Goal: Task Accomplishment & Management: Manage account settings

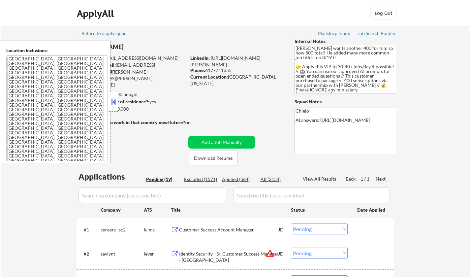
select select ""pending""
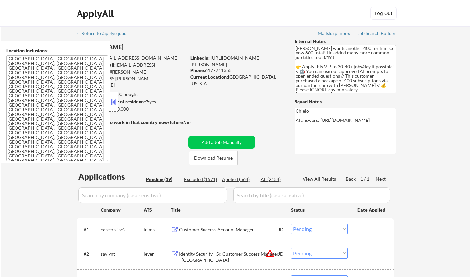
select select ""pending""
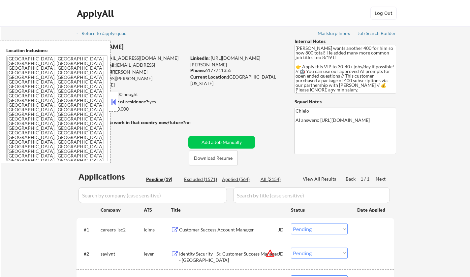
select select ""pending""
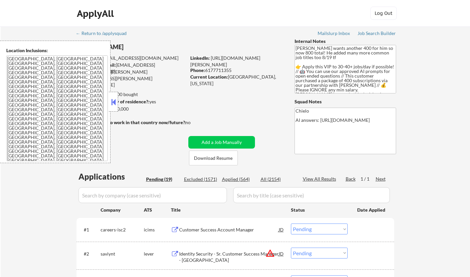
select select ""pending""
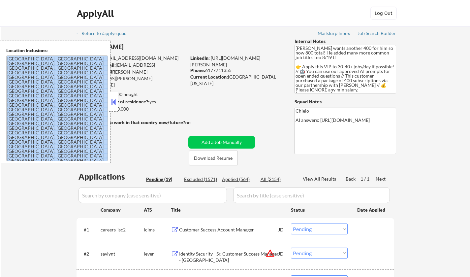
click at [116, 104] on button at bounding box center [113, 102] width 7 height 10
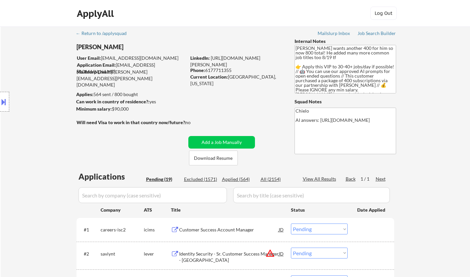
scroll to position [66, 0]
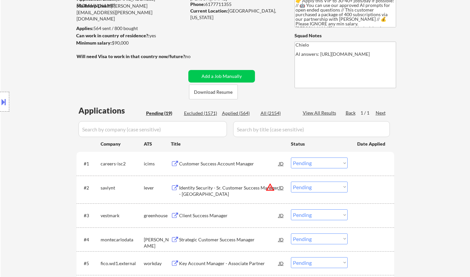
click at [282, 189] on div "JD" at bounding box center [281, 188] width 7 height 12
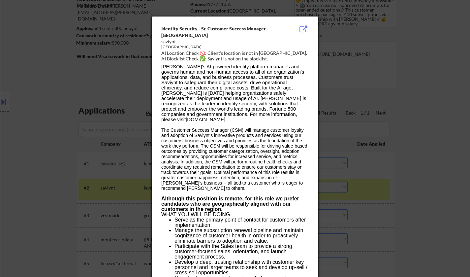
click at [439, 241] on div at bounding box center [235, 138] width 470 height 277
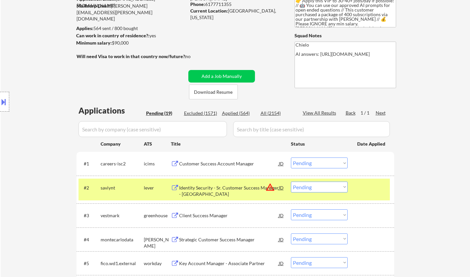
click at [317, 190] on select "Choose an option... Pending Applied Excluded (Questions) Excluded (Expired) Exc…" at bounding box center [319, 187] width 57 height 11
click at [35, 153] on div "Location Inclusions: Cambridge, MA Somerville, MA Brookline, MA Newton, MA Quin…" at bounding box center [59, 102] width 118 height 122
drag, startPoint x: 327, startPoint y: 187, endPoint x: 330, endPoint y: 188, distance: 3.6
click at [327, 187] on select "Choose an option... Pending Applied Excluded (Questions) Excluded (Expired) Exc…" at bounding box center [319, 187] width 57 height 11
click at [291, 182] on select "Choose an option... Pending Applied Excluded (Questions) Excluded (Expired) Exc…" at bounding box center [319, 187] width 57 height 11
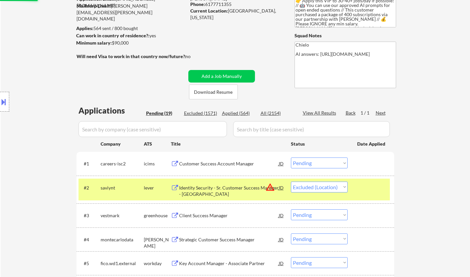
scroll to position [99, 0]
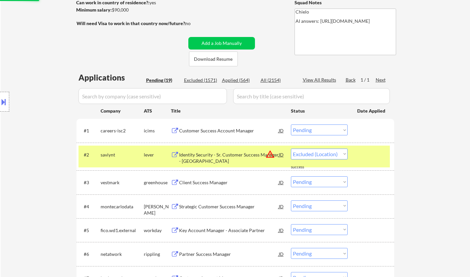
click at [203, 183] on div "Client Success Manager" at bounding box center [229, 182] width 100 height 7
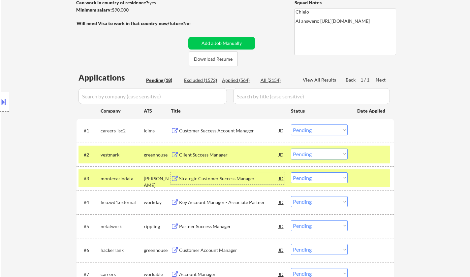
click at [331, 153] on select "Choose an option... Pending Applied Excluded (Questions) Excluded (Expired) Exc…" at bounding box center [319, 154] width 57 height 11
click at [291, 149] on select "Choose an option... Pending Applied Excluded (Questions) Excluded (Expired) Exc…" at bounding box center [319, 154] width 57 height 11
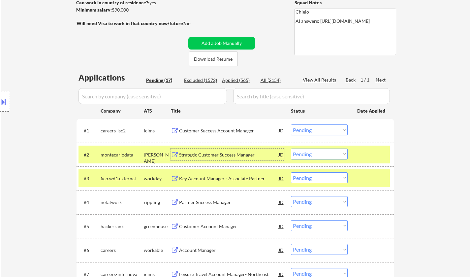
click at [220, 155] on div "Strategic Customer Success Manager" at bounding box center [229, 155] width 100 height 7
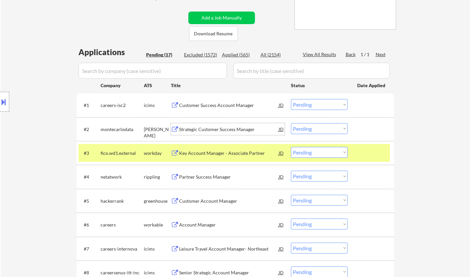
scroll to position [132, 0]
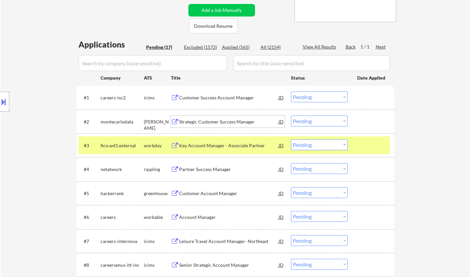
click at [308, 120] on select "Choose an option... Pending Applied Excluded (Questions) Excluded (Expired) Exc…" at bounding box center [319, 121] width 57 height 11
click at [291, 116] on select "Choose an option... Pending Applied Excluded (Questions) Excluded (Expired) Exc…" at bounding box center [319, 121] width 57 height 11
select select ""pending""
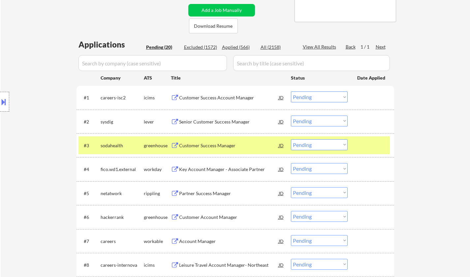
click at [435, 68] on div "← Return to /applysquad Mailslurp Inbox Job Search Builder Shane Wilmoth User E…" at bounding box center [236, 263] width 470 height 739
click at [220, 121] on div "Senior Customer Success Manager" at bounding box center [229, 122] width 100 height 7
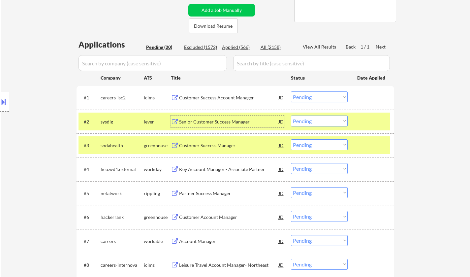
click at [195, 149] on div "Customer Success Manager" at bounding box center [229, 145] width 100 height 7
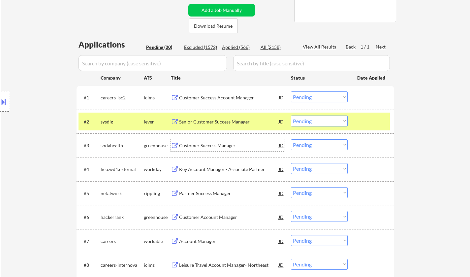
click at [308, 121] on select "Choose an option... Pending Applied Excluded (Questions) Excluded (Expired) Exc…" at bounding box center [319, 121] width 57 height 11
click at [291, 116] on select "Choose an option... Pending Applied Excluded (Questions) Excluded (Expired) Exc…" at bounding box center [319, 121] width 57 height 11
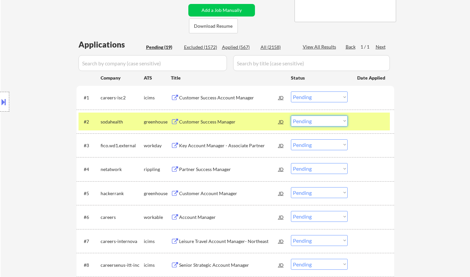
drag, startPoint x: 319, startPoint y: 121, endPoint x: 319, endPoint y: 126, distance: 5.0
click at [319, 121] on select "Choose an option... Pending Applied Excluded (Questions) Excluded (Expired) Exc…" at bounding box center [319, 121] width 57 height 11
click at [291, 116] on select "Choose an option... Pending Applied Excluded (Questions) Excluded (Expired) Exc…" at bounding box center [319, 121] width 57 height 11
select select ""pending""
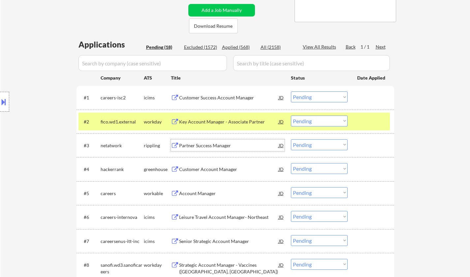
click at [205, 144] on div "Partner Success Manager" at bounding box center [229, 145] width 100 height 7
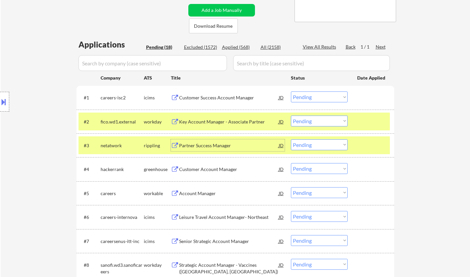
drag, startPoint x: 312, startPoint y: 147, endPoint x: 319, endPoint y: 147, distance: 7.0
click at [312, 147] on select "Choose an option... Pending Applied Excluded (Questions) Excluded (Expired) Exc…" at bounding box center [319, 144] width 57 height 11
click at [291, 139] on select "Choose an option... Pending Applied Excluded (Questions) Excluded (Expired) Exc…" at bounding box center [319, 144] width 57 height 11
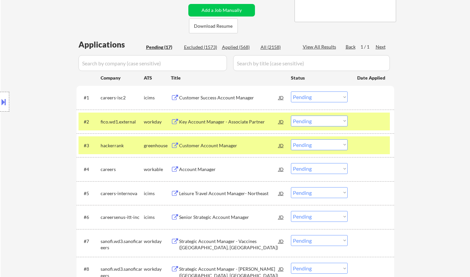
scroll to position [165, 0]
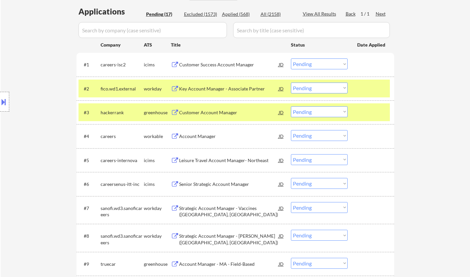
click at [203, 115] on div "Customer Account Manager" at bounding box center [229, 112] width 100 height 7
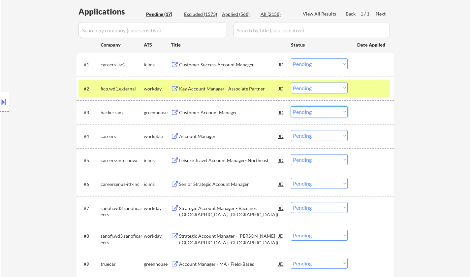
click at [305, 116] on select "Choose an option... Pending Applied Excluded (Questions) Excluded (Expired) Exc…" at bounding box center [319, 111] width 57 height 11
click at [291, 106] on select "Choose an option... Pending Applied Excluded (Questions) Excluded (Expired) Exc…" at bounding box center [319, 111] width 57 height 11
select select ""pending""
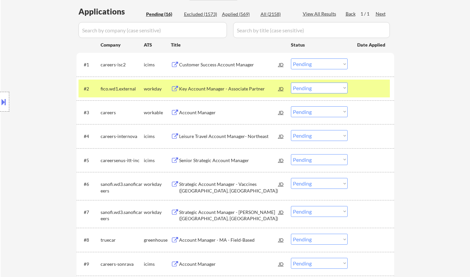
click at [207, 115] on div "Account Manager" at bounding box center [229, 112] width 100 height 7
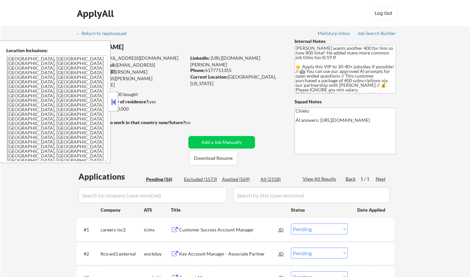
select select ""pending""
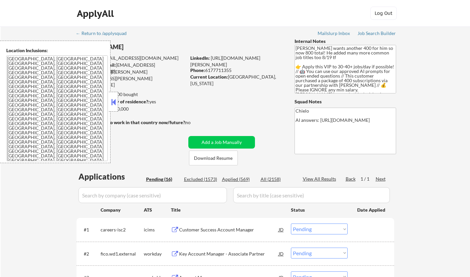
select select ""pending""
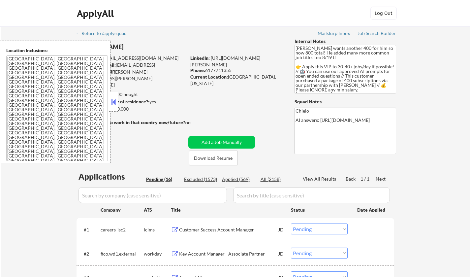
select select ""pending""
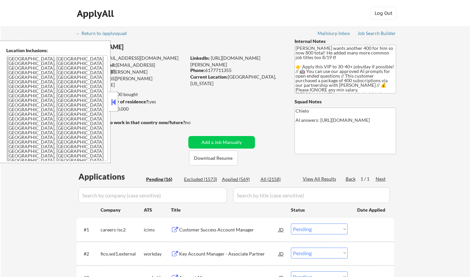
select select ""pending""
click at [114, 102] on button at bounding box center [113, 102] width 7 height 10
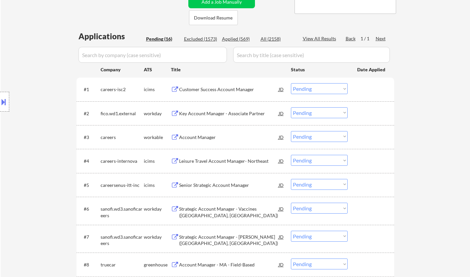
scroll to position [165, 0]
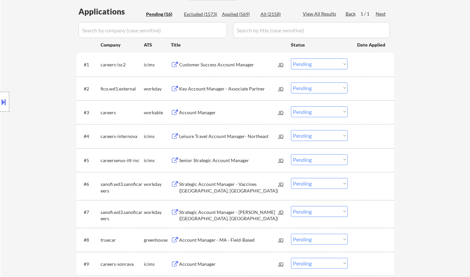
drag, startPoint x: 311, startPoint y: 115, endPoint x: 314, endPoint y: 117, distance: 3.8
click at [311, 115] on select "Choose an option... Pending Applied Excluded (Questions) Excluded (Expired) Exc…" at bounding box center [319, 111] width 57 height 11
click at [291, 106] on select "Choose an option... Pending Applied Excluded (Questions) Excluded (Expired) Exc…" at bounding box center [319, 111] width 57 height 11
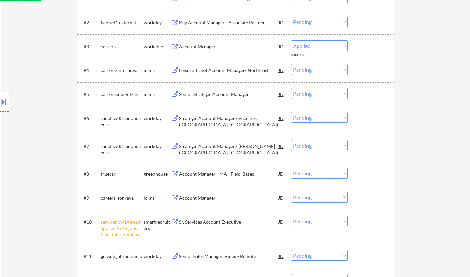
select select ""pending""
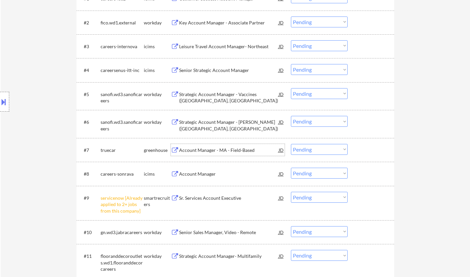
click at [205, 151] on div "Account Manager - MA - Field-Based" at bounding box center [229, 150] width 100 height 7
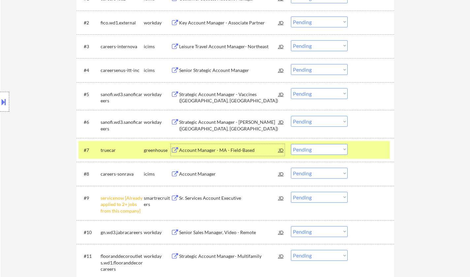
click at [315, 149] on select "Choose an option... Pending Applied Excluded (Questions) Excluded (Expired) Exc…" at bounding box center [319, 149] width 57 height 11
click at [291, 144] on select "Choose an option... Pending Applied Excluded (Questions) Excluded (Expired) Exc…" at bounding box center [319, 149] width 57 height 11
select select ""pending""
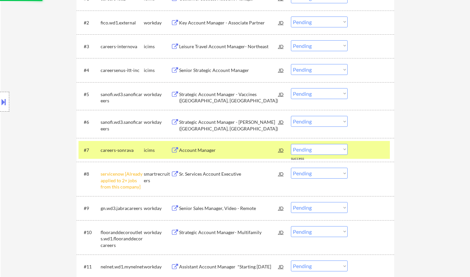
click at [320, 175] on select "Choose an option... Pending Applied Excluded (Questions) Excluded (Expired) Exc…" at bounding box center [319, 173] width 57 height 11
click at [291, 168] on select "Choose an option... Pending Applied Excluded (Questions) Excluded (Expired) Exc…" at bounding box center [319, 173] width 57 height 11
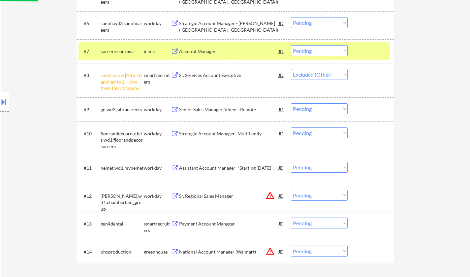
scroll to position [330, 0]
select select ""pending""
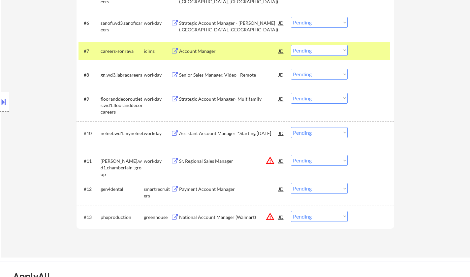
click at [326, 161] on select "Choose an option... Pending Applied Excluded (Questions) Excluded (Expired) Exc…" at bounding box center [319, 160] width 57 height 11
click at [291, 155] on select "Choose an option... Pending Applied Excluded (Questions) Excluded (Expired) Exc…" at bounding box center [319, 160] width 57 height 11
click at [206, 191] on div "Payment Account Manager" at bounding box center [229, 189] width 100 height 7
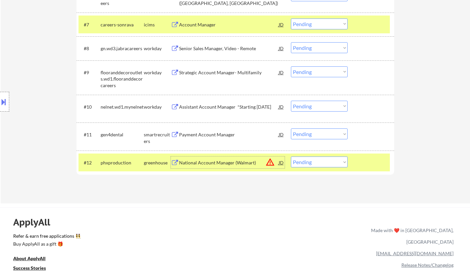
scroll to position [363, 0]
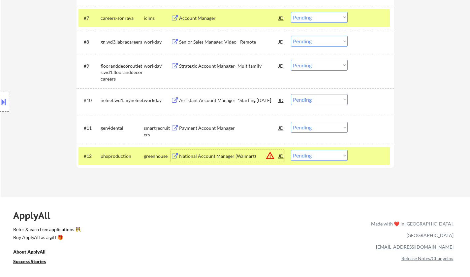
click at [323, 126] on select "Choose an option... Pending Applied Excluded (Questions) Excluded (Expired) Exc…" at bounding box center [319, 127] width 57 height 11
click at [291, 122] on select "Choose an option... Pending Applied Excluded (Questions) Excluded (Expired) Exc…" at bounding box center [319, 127] width 57 height 11
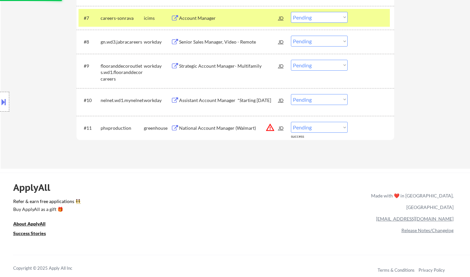
drag, startPoint x: 318, startPoint y: 126, endPoint x: 328, endPoint y: 132, distance: 12.4
click at [318, 126] on select "Choose an option... Pending Applied Excluded (Questions) Excluded (Expired) Exc…" at bounding box center [319, 127] width 57 height 11
select select ""excluded__location_""
click at [291, 122] on select "Choose an option... Pending Applied Excluded (Questions) Excluded (Expired) Exc…" at bounding box center [319, 127] width 57 height 11
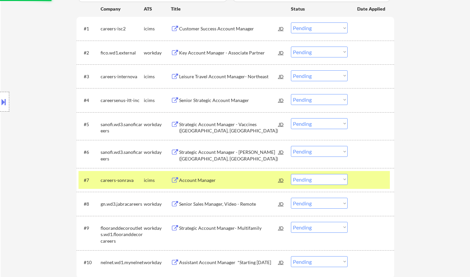
scroll to position [165, 0]
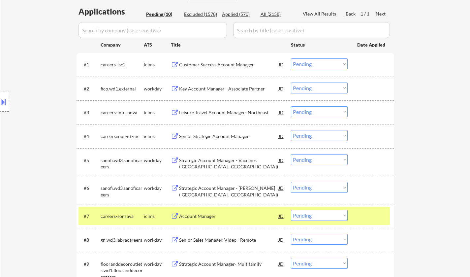
click at [217, 63] on div "Customer Success Account Manager" at bounding box center [229, 64] width 100 height 7
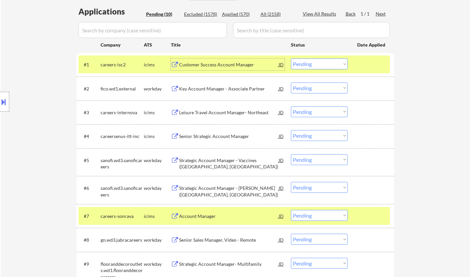
click at [322, 67] on select "Choose an option... Pending Applied Excluded (Questions) Excluded (Expired) Exc…" at bounding box center [319, 63] width 57 height 11
click at [291, 58] on select "Choose an option... Pending Applied Excluded (Questions) Excluded (Expired) Exc…" at bounding box center [319, 63] width 57 height 11
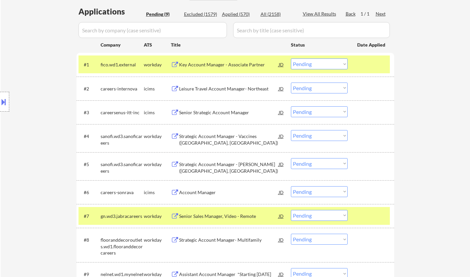
click at [213, 66] on div "Key Account Manager - Associate Partner" at bounding box center [229, 64] width 100 height 7
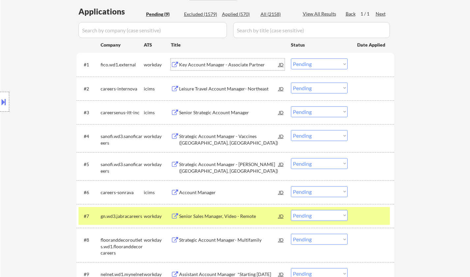
drag, startPoint x: 338, startPoint y: 57, endPoint x: 337, endPoint y: 62, distance: 5.6
click at [337, 61] on div "#1 fico.wd1.external workday Key Account Manager - Associate Partner JD Choose …" at bounding box center [235, 64] width 312 height 18
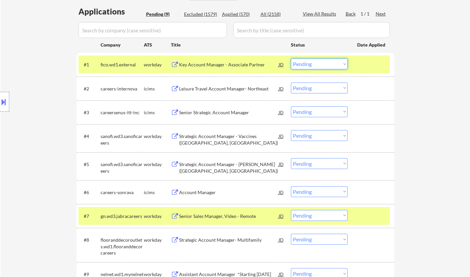
drag, startPoint x: 324, startPoint y: 60, endPoint x: 332, endPoint y: 66, distance: 9.9
click at [324, 60] on select "Choose an option... Pending Applied Excluded (Questions) Excluded (Expired) Exc…" at bounding box center [319, 63] width 57 height 11
click at [291, 58] on select "Choose an option... Pending Applied Excluded (Questions) Excluded (Expired) Exc…" at bounding box center [319, 63] width 57 height 11
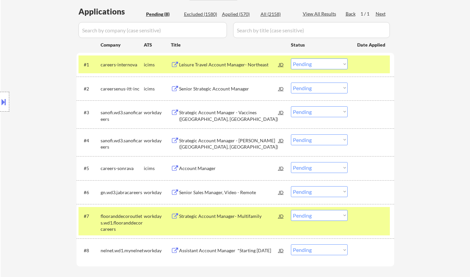
click at [208, 62] on div "Leisure Travel Account Manager- Northeast" at bounding box center [229, 64] width 100 height 7
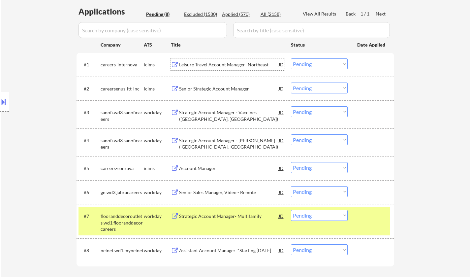
click at [305, 63] on select "Choose an option... Pending Applied Excluded (Questions) Excluded (Expired) Exc…" at bounding box center [319, 63] width 57 height 11
click at [291, 58] on select "Choose an option... Pending Applied Excluded (Questions) Excluded (Expired) Exc…" at bounding box center [319, 63] width 57 height 11
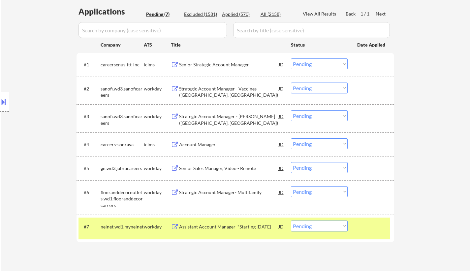
click at [208, 66] on div "Senior Strategic Account Manager" at bounding box center [229, 64] width 100 height 7
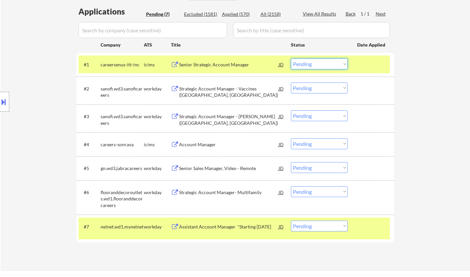
click at [317, 67] on select "Choose an option... Pending Applied Excluded (Questions) Excluded (Expired) Exc…" at bounding box center [319, 63] width 57 height 11
click at [291, 58] on select "Choose an option... Pending Applied Excluded (Questions) Excluded (Expired) Exc…" at bounding box center [319, 63] width 57 height 11
click at [212, 89] on div "Strategic Account Manager - Vaccines (Long Island, NY)" at bounding box center [229, 91] width 100 height 13
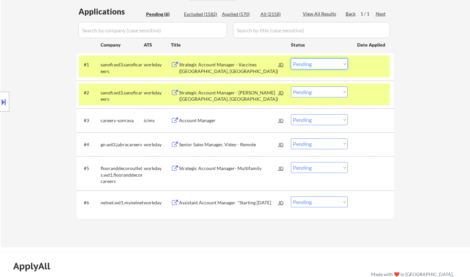
click at [315, 62] on select "Choose an option... Pending Applied Excluded (Questions) Excluded (Expired) Exc…" at bounding box center [319, 63] width 57 height 11
click at [291, 58] on select "Choose an option... Pending Applied Excluded (Questions) Excluded (Expired) Exc…" at bounding box center [319, 63] width 57 height 11
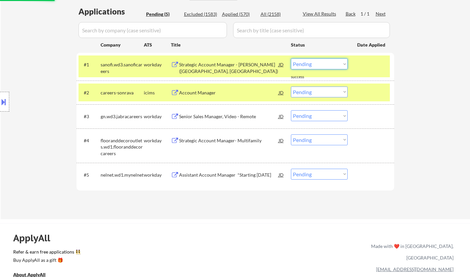
drag, startPoint x: 325, startPoint y: 61, endPoint x: 326, endPoint y: 64, distance: 3.6
click at [325, 61] on select "Choose an option... Pending Applied Excluded (Questions) Excluded (Expired) Exc…" at bounding box center [319, 63] width 57 height 11
click at [291, 58] on select "Choose an option... Pending Applied Excluded (Questions) Excluded (Expired) Exc…" at bounding box center [319, 63] width 57 height 11
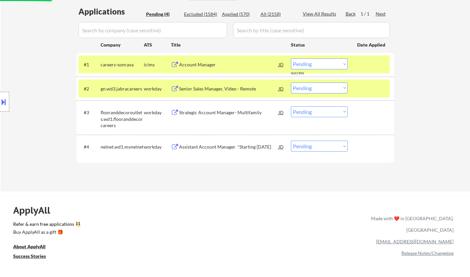
click at [189, 65] on div "Account Manager" at bounding box center [229, 64] width 100 height 7
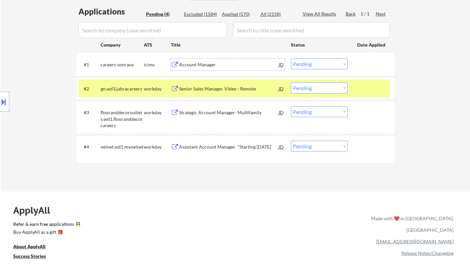
click at [328, 63] on select "Choose an option... Pending Applied Excluded (Questions) Excluded (Expired) Exc…" at bounding box center [319, 63] width 57 height 11
click at [291, 58] on select "Choose an option... Pending Applied Excluded (Questions) Excluded (Expired) Exc…" at bounding box center [319, 63] width 57 height 11
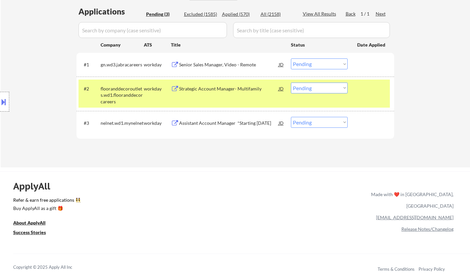
click at [218, 66] on div "Senior Sales Manager, Video - Remote" at bounding box center [229, 64] width 100 height 7
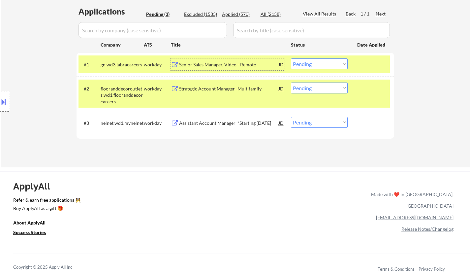
drag, startPoint x: 314, startPoint y: 62, endPoint x: 317, endPoint y: 67, distance: 5.8
click at [314, 62] on select "Choose an option... Pending Applied Excluded (Questions) Excluded (Expired) Exc…" at bounding box center [319, 63] width 57 height 11
click at [291, 58] on select "Choose an option... Pending Applied Excluded (Questions) Excluded (Expired) Exc…" at bounding box center [319, 63] width 57 height 11
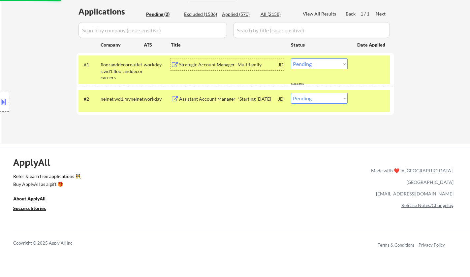
click at [215, 65] on div "Strategic Account Manager- Multifamily" at bounding box center [229, 64] width 100 height 7
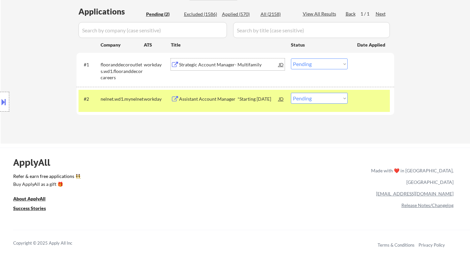
drag, startPoint x: 323, startPoint y: 65, endPoint x: 324, endPoint y: 69, distance: 4.3
click at [323, 65] on select "Choose an option... Pending Applied Excluded (Questions) Excluded (Expired) Exc…" at bounding box center [319, 63] width 57 height 11
click at [291, 58] on select "Choose an option... Pending Applied Excluded (Questions) Excluded (Expired) Exc…" at bounding box center [319, 63] width 57 height 11
select select ""pending""
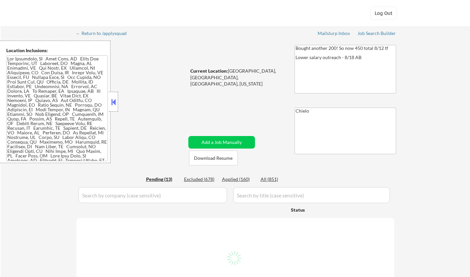
select select ""pending""
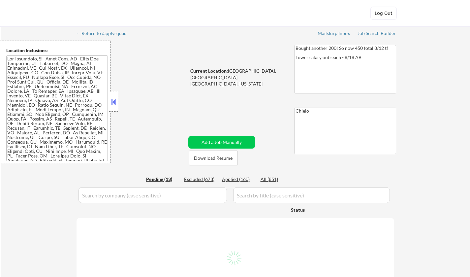
select select ""pending""
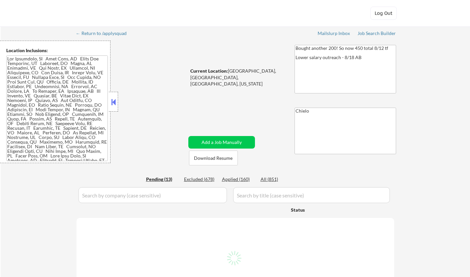
select select ""pending""
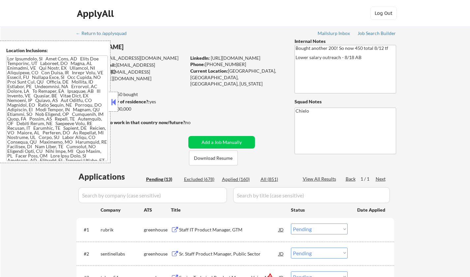
click at [113, 104] on button at bounding box center [113, 102] width 7 height 10
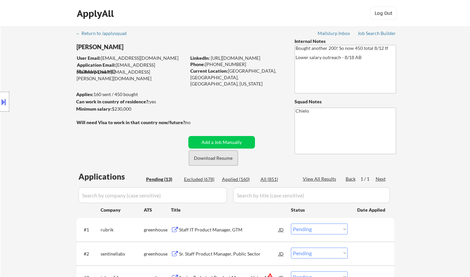
click at [212, 159] on button "Download Resume" at bounding box center [213, 158] width 49 height 15
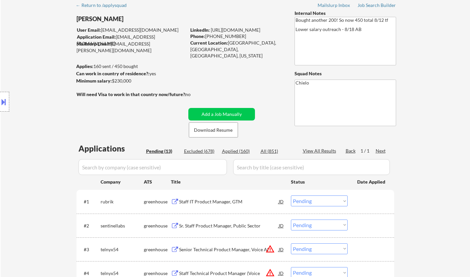
scroll to position [99, 0]
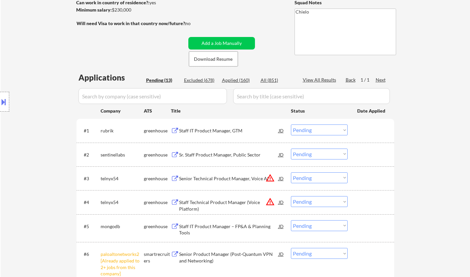
click at [218, 129] on div "Staff IT Product Manager, GTM" at bounding box center [229, 130] width 100 height 7
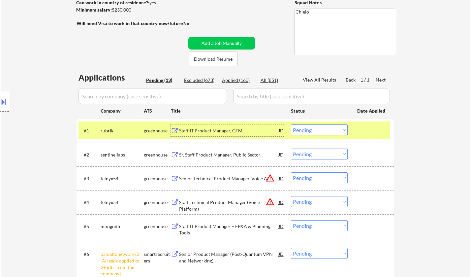
click at [336, 132] on select "Choose an option... Pending Applied Excluded (Questions) Excluded (Expired) Exc…" at bounding box center [319, 129] width 57 height 11
click at [291, 124] on select "Choose an option... Pending Applied Excluded (Questions) Excluded (Expired) Exc…" at bounding box center [319, 129] width 57 height 11
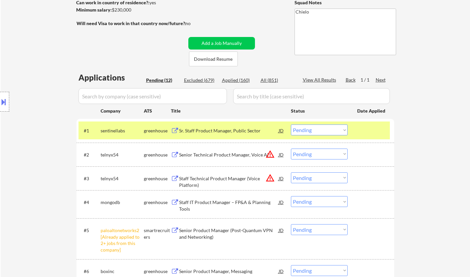
click at [209, 129] on div "Sr. Staff Product Manager, Public Sector" at bounding box center [229, 130] width 100 height 7
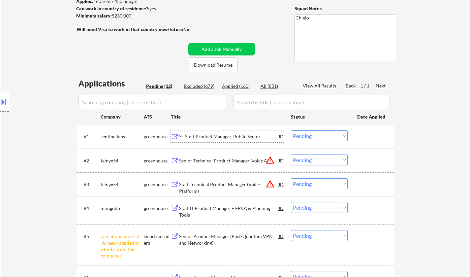
scroll to position [132, 0]
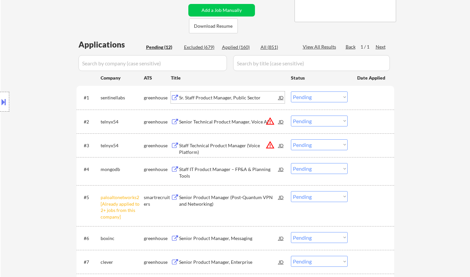
click at [315, 97] on select "Choose an option... Pending Applied Excluded (Questions) Excluded (Expired) Exc…" at bounding box center [319, 96] width 57 height 11
click at [291, 91] on select "Choose an option... Pending Applied Excluded (Questions) Excluded (Expired) Exc…" at bounding box center [319, 96] width 57 height 11
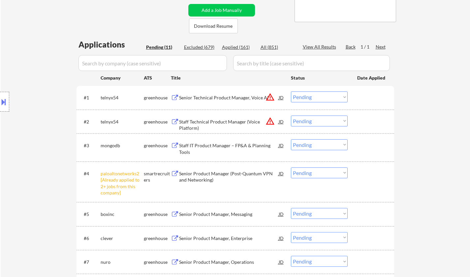
click at [282, 96] on div "JD" at bounding box center [281, 97] width 7 height 12
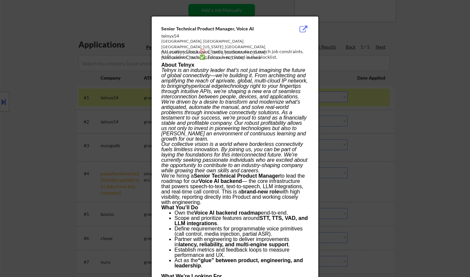
click at [461, 128] on div at bounding box center [235, 138] width 470 height 277
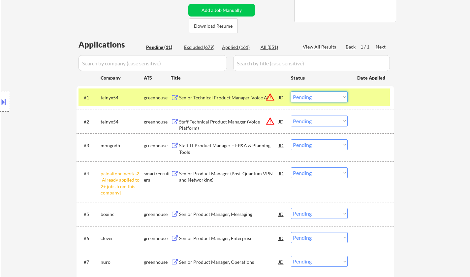
drag, startPoint x: 321, startPoint y: 96, endPoint x: 323, endPoint y: 101, distance: 5.3
click at [321, 96] on select "Choose an option... Pending Applied Excluded (Questions) Excluded (Expired) Exc…" at bounding box center [319, 96] width 57 height 11
click at [291, 91] on select "Choose an option... Pending Applied Excluded (Questions) Excluded (Expired) Exc…" at bounding box center [319, 96] width 57 height 11
select select ""pending""
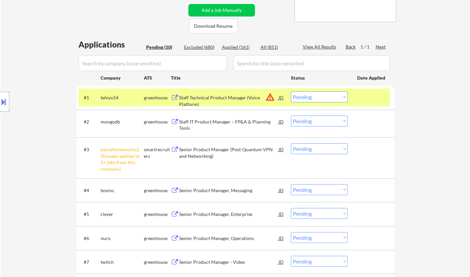
drag, startPoint x: 312, startPoint y: 150, endPoint x: 314, endPoint y: 153, distance: 4.0
click at [312, 150] on select "Choose an option... Pending Applied Excluded (Questions) Excluded (Expired) Exc…" at bounding box center [319, 148] width 57 height 11
click at [291, 143] on select "Choose an option... Pending Applied Excluded (Questions) Excluded (Expired) Exc…" at bounding box center [319, 148] width 57 height 11
select select ""pending""
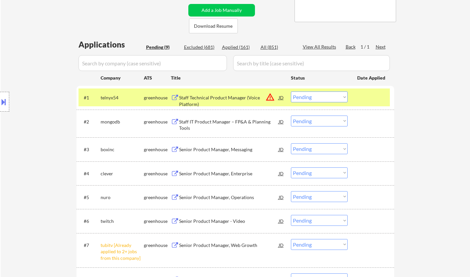
drag, startPoint x: 320, startPoint y: 93, endPoint x: 326, endPoint y: 101, distance: 9.7
click at [320, 94] on select "Choose an option... Pending Applied Excluded (Questions) Excluded (Expired) Exc…" at bounding box center [319, 96] width 57 height 11
click at [291, 91] on select "Choose an option... Pending Applied Excluded (Questions) Excluded (Expired) Exc…" at bounding box center [319, 96] width 57 height 11
select select ""pending""
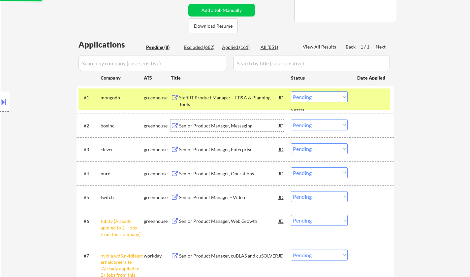
click at [208, 120] on div "Senior Product Manager, Messaging" at bounding box center [229, 125] width 100 height 12
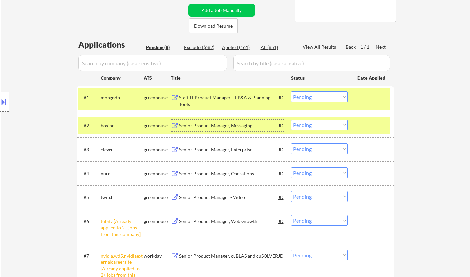
click at [321, 124] on select "Choose an option... Pending Applied Excluded (Questions) Excluded (Expired) Exc…" at bounding box center [319, 124] width 57 height 11
click at [291, 119] on select "Choose an option... Pending Applied Excluded (Questions) Excluded (Expired) Exc…" at bounding box center [319, 124] width 57 height 11
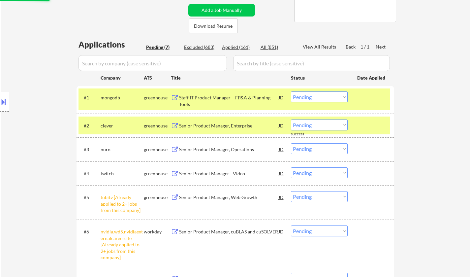
click at [206, 126] on div "Senior Product Manager, Enterprise" at bounding box center [229, 125] width 100 height 7
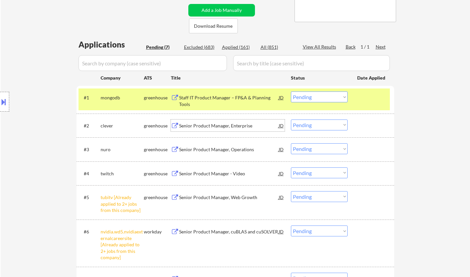
drag, startPoint x: 333, startPoint y: 126, endPoint x: 348, endPoint y: 153, distance: 30.9
click at [333, 126] on select "Choose an option... Pending Applied Excluded (Questions) Excluded (Expired) Exc…" at bounding box center [319, 124] width 57 height 11
click at [291, 119] on select "Choose an option... Pending Applied Excluded (Questions) Excluded (Expired) Exc…" at bounding box center [319, 124] width 57 height 11
select select ""pending""
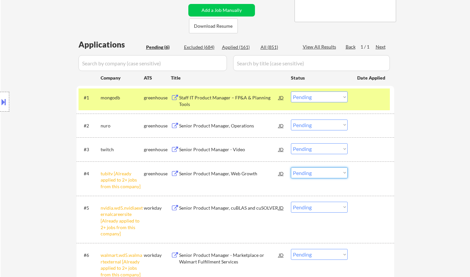
drag, startPoint x: 309, startPoint y: 174, endPoint x: 316, endPoint y: 177, distance: 7.5
click at [309, 174] on select "Choose an option... Pending Applied Excluded (Questions) Excluded (Expired) Exc…" at bounding box center [319, 172] width 57 height 11
click at [291, 167] on select "Choose an option... Pending Applied Excluded (Questions) Excluded (Expired) Exc…" at bounding box center [319, 172] width 57 height 11
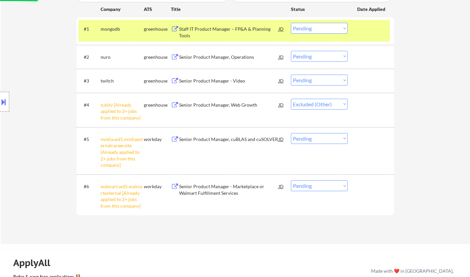
scroll to position [231, 0]
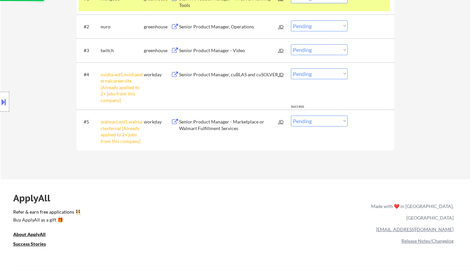
click at [305, 100] on div "#4 nvidia.wd5.nvidiaexternalcareersite [Already applied to 2+ jobs from this co…" at bounding box center [235, 85] width 312 height 41
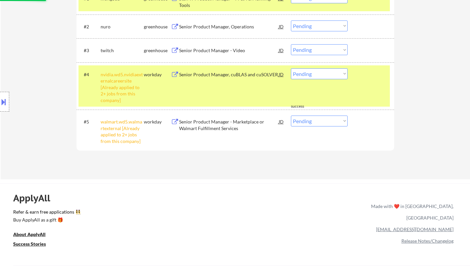
click at [312, 75] on select "Choose an option... Pending Applied Excluded (Questions) Excluded (Expired) Exc…" at bounding box center [319, 73] width 57 height 11
click at [291, 68] on select "Choose an option... Pending Applied Excluded (Questions) Excluded (Expired) Exc…" at bounding box center [319, 73] width 57 height 11
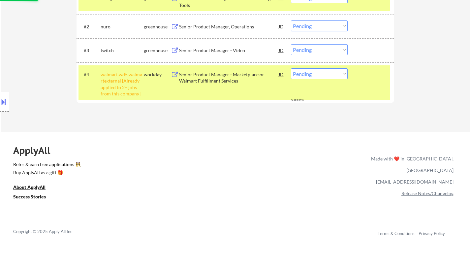
drag, startPoint x: 308, startPoint y: 70, endPoint x: 314, endPoint y: 78, distance: 9.7
click at [308, 70] on select "Choose an option... Pending Applied Excluded (Questions) Excluded (Expired) Exc…" at bounding box center [319, 73] width 57 height 11
select select ""excluded__other_""
click at [291, 68] on select "Choose an option... Pending Applied Excluded (Questions) Excluded (Expired) Exc…" at bounding box center [319, 73] width 57 height 11
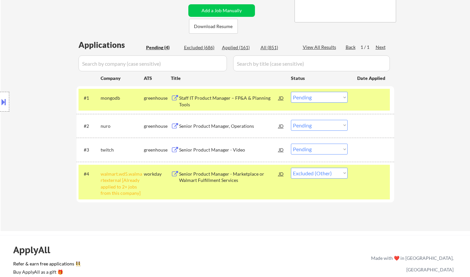
scroll to position [99, 0]
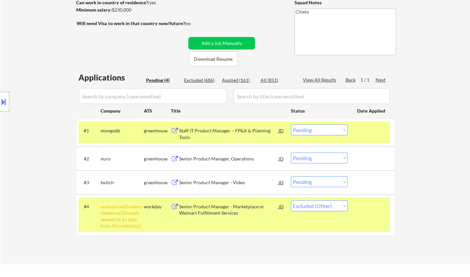
click at [216, 125] on div "Staff IT Product Manager – FP&A & Planning Tools" at bounding box center [229, 132] width 100 height 16
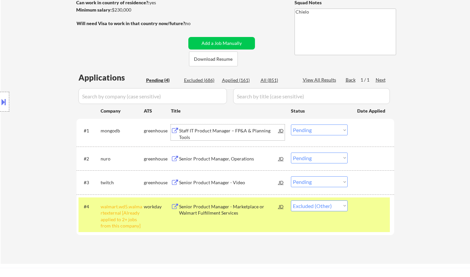
drag, startPoint x: 321, startPoint y: 131, endPoint x: 326, endPoint y: 132, distance: 5.4
click at [322, 131] on select "Choose an option... Pending Applied Excluded (Questions) Excluded (Expired) Exc…" at bounding box center [319, 129] width 57 height 11
click at [291, 124] on select "Choose an option... Pending Applied Excluded (Questions) Excluded (Expired) Exc…" at bounding box center [319, 129] width 57 height 11
select select ""pending""
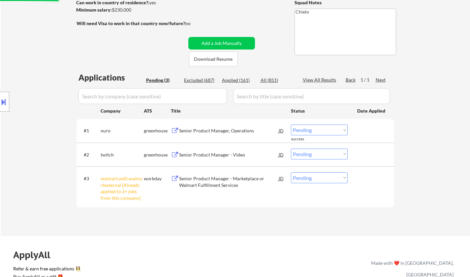
drag, startPoint x: 319, startPoint y: 178, endPoint x: 356, endPoint y: 200, distance: 42.9
click at [319, 178] on select "Choose an option... Pending Applied Excluded (Questions) Excluded (Expired) Exc…" at bounding box center [319, 177] width 57 height 11
select select ""excluded__other_""
click at [291, 172] on select "Choose an option... Pending Applied Excluded (Questions) Excluded (Expired) Exc…" at bounding box center [319, 177] width 57 height 11
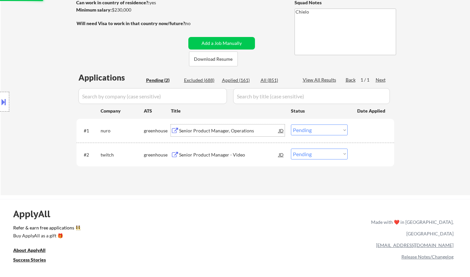
click at [218, 128] on div "Senior Product Manager, Operations" at bounding box center [229, 130] width 100 height 7
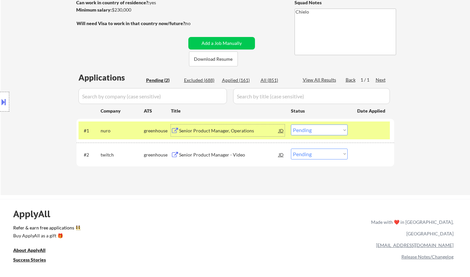
drag, startPoint x: 319, startPoint y: 130, endPoint x: 322, endPoint y: 133, distance: 4.2
click at [319, 130] on select "Choose an option... Pending Applied Excluded (Questions) Excluded (Expired) Exc…" at bounding box center [319, 129] width 57 height 11
click at [291, 124] on select "Choose an option... Pending Applied Excluded (Questions) Excluded (Expired) Exc…" at bounding box center [319, 129] width 57 height 11
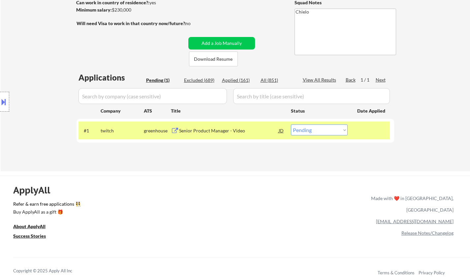
click at [215, 128] on div "Senior Product Manager - Video" at bounding box center [229, 130] width 100 height 7
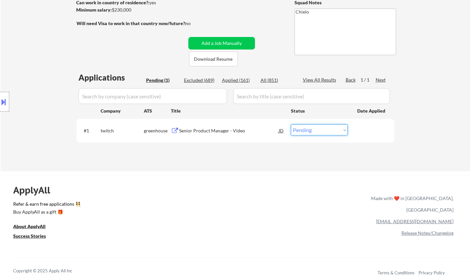
click at [309, 134] on select "Choose an option... Pending Applied Excluded (Questions) Excluded (Expired) Exc…" at bounding box center [319, 129] width 57 height 11
select select ""applied""
click at [291, 124] on select "Choose an option... Pending Applied Excluded (Questions) Excluded (Expired) Exc…" at bounding box center [319, 129] width 57 height 11
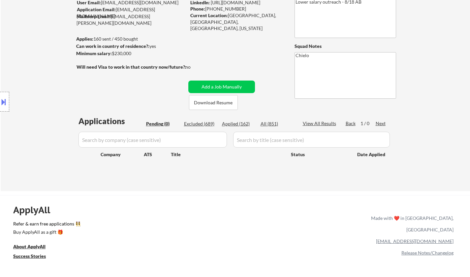
scroll to position [33, 0]
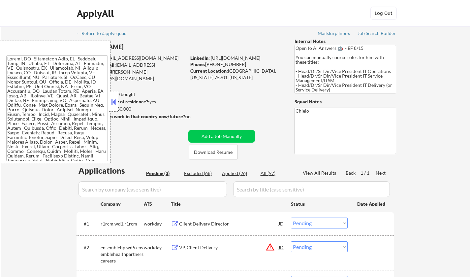
select select ""pending""
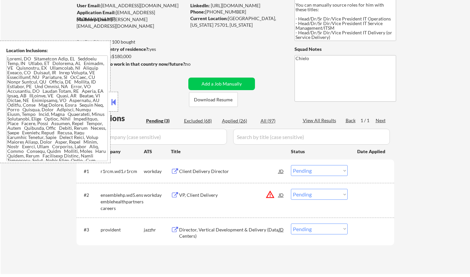
scroll to position [66, 0]
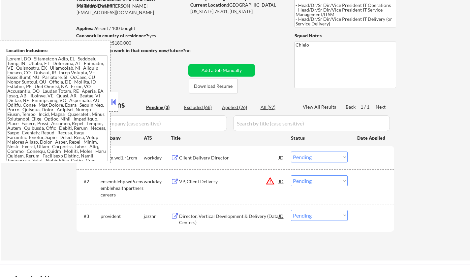
click at [201, 159] on div "Client Delivery Director" at bounding box center [229, 157] width 100 height 7
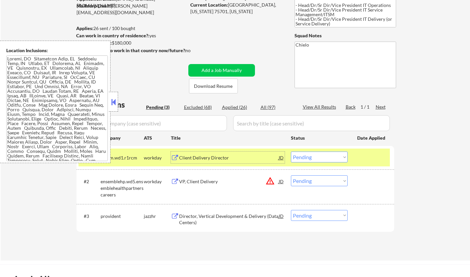
click at [317, 153] on select "Choose an option... Pending Applied Excluded (Questions) Excluded (Expired) Exc…" at bounding box center [319, 157] width 57 height 11
click at [291, 152] on select "Choose an option... Pending Applied Excluded (Questions) Excluded (Expired) Exc…" at bounding box center [319, 157] width 57 height 11
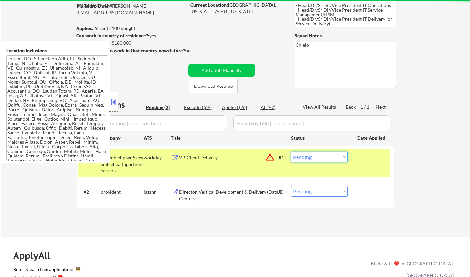
drag, startPoint x: 332, startPoint y: 156, endPoint x: 333, endPoint y: 161, distance: 4.8
click at [332, 156] on select "Choose an option... Pending Applied Excluded (Questions) Excluded (Expired) Exc…" at bounding box center [319, 157] width 57 height 11
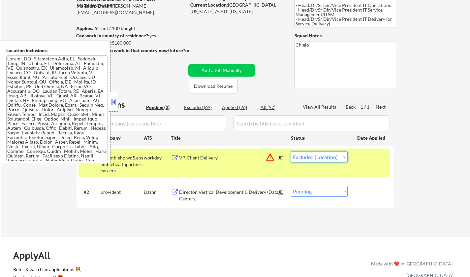
click at [291, 152] on select "Choose an option... Pending Applied Excluded (Questions) Excluded (Expired) Exc…" at bounding box center [319, 157] width 57 height 11
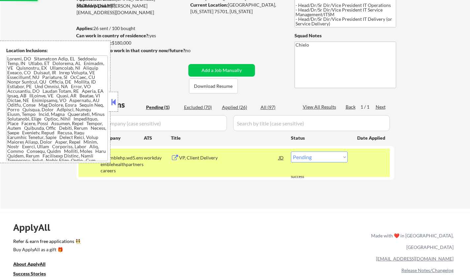
click at [112, 100] on button at bounding box center [113, 102] width 7 height 10
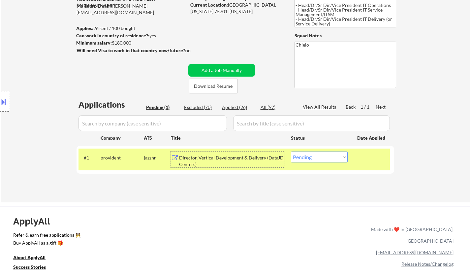
click at [215, 157] on div "Director, Vertical Development & Delivery (Data Centers)" at bounding box center [229, 160] width 100 height 13
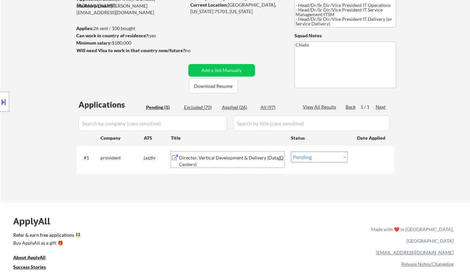
drag, startPoint x: 317, startPoint y: 154, endPoint x: 326, endPoint y: 161, distance: 12.1
click at [317, 154] on select "Choose an option... Pending Applied Excluded (Questions) Excluded (Expired) Exc…" at bounding box center [319, 157] width 57 height 11
select select ""excluded__bad_match_""
click at [291, 152] on select "Choose an option... Pending Applied Excluded (Questions) Excluded (Expired) Exc…" at bounding box center [319, 157] width 57 height 11
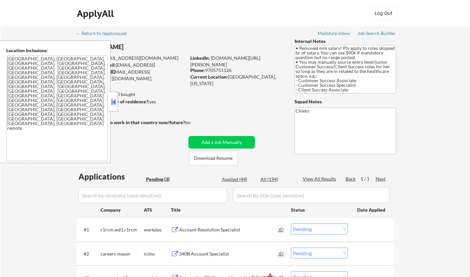
select select ""pending""
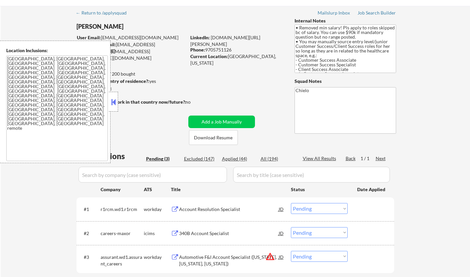
scroll to position [33, 0]
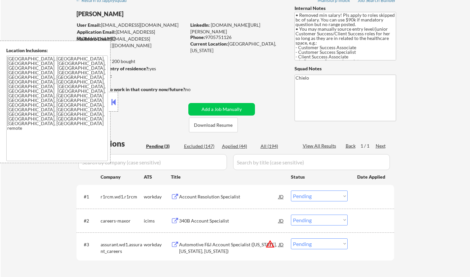
click at [108, 102] on div "Location Inclusions: [GEOGRAPHIC_DATA], [GEOGRAPHIC_DATA] [GEOGRAPHIC_DATA], [G…" at bounding box center [55, 102] width 111 height 122
click at [112, 101] on button at bounding box center [113, 102] width 7 height 10
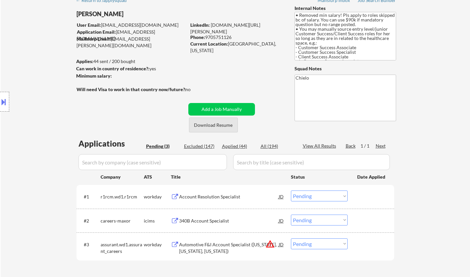
click at [205, 124] on button "Download Resume" at bounding box center [213, 125] width 49 height 15
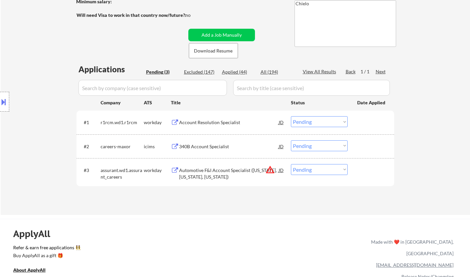
scroll to position [132, 0]
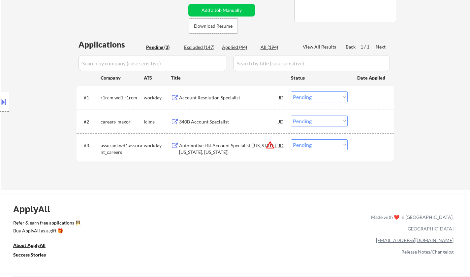
click at [209, 119] on div "340B Account Specialist" at bounding box center [229, 122] width 100 height 7
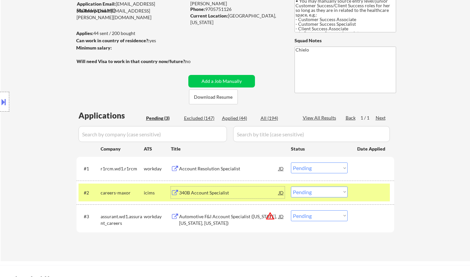
scroll to position [99, 0]
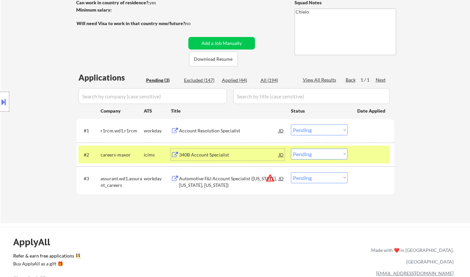
click at [315, 156] on select "Choose an option... Pending Applied Excluded (Questions) Excluded (Expired) Exc…" at bounding box center [319, 154] width 57 height 11
click at [291, 149] on select "Choose an option... Pending Applied Excluded (Questions) Excluded (Expired) Exc…" at bounding box center [319, 154] width 57 height 11
select select ""pending""
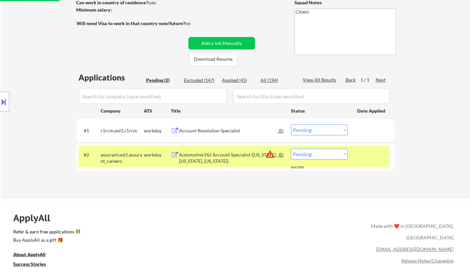
click at [215, 126] on div "Account Resolution Specialist" at bounding box center [229, 130] width 100 height 12
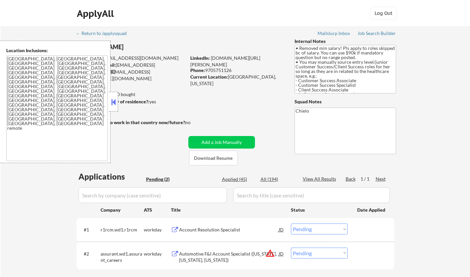
select select ""pending""
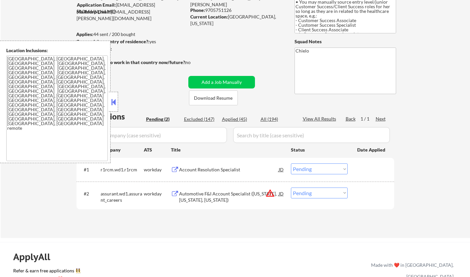
scroll to position [99, 0]
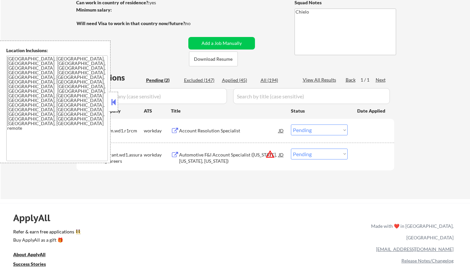
click at [115, 106] on button at bounding box center [113, 102] width 7 height 10
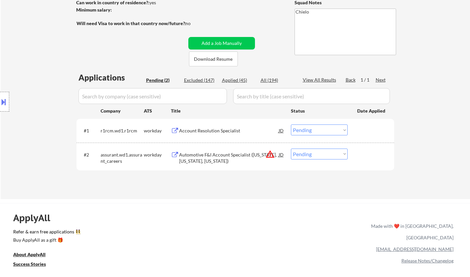
drag, startPoint x: 322, startPoint y: 128, endPoint x: 325, endPoint y: 133, distance: 5.9
click at [322, 128] on select "Choose an option... Pending Applied Excluded (Questions) Excluded (Expired) Exc…" at bounding box center [319, 129] width 57 height 11
click at [291, 124] on select "Choose an option... Pending Applied Excluded (Questions) Excluded (Expired) Exc…" at bounding box center [319, 129] width 57 height 11
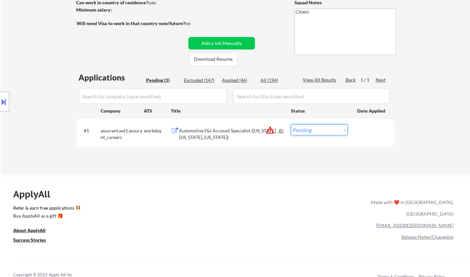
drag, startPoint x: 324, startPoint y: 126, endPoint x: 330, endPoint y: 133, distance: 8.5
click at [324, 127] on select "Choose an option... Pending Applied Excluded (Questions) Excluded (Expired) Exc…" at bounding box center [319, 129] width 57 height 11
select select ""excluded__location_""
click at [291, 124] on select "Choose an option... Pending Applied Excluded (Questions) Excluded (Expired) Exc…" at bounding box center [319, 129] width 57 height 11
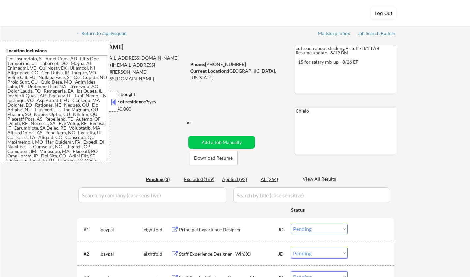
select select ""pending""
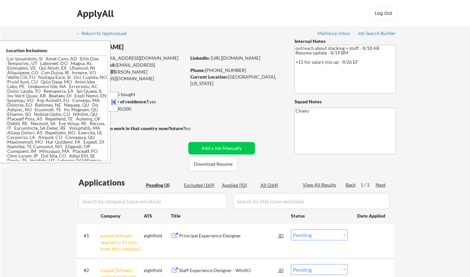
drag, startPoint x: 112, startPoint y: 104, endPoint x: 123, endPoint y: 114, distance: 15.5
click at [112, 104] on button at bounding box center [113, 102] width 7 height 10
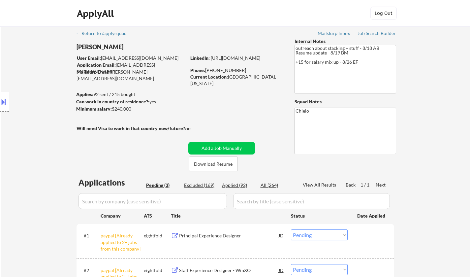
scroll to position [99, 0]
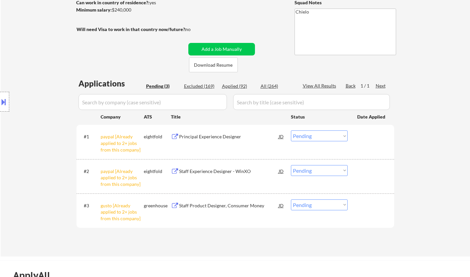
click at [320, 138] on select "Choose an option... Pending Applied Excluded (Questions) Excluded (Expired) Exc…" at bounding box center [319, 135] width 57 height 11
click at [291, 130] on select "Choose an option... Pending Applied Excluded (Questions) Excluded (Expired) Exc…" at bounding box center [319, 135] width 57 height 11
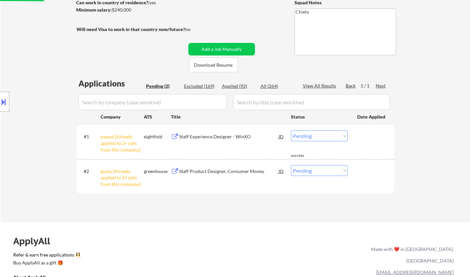
click at [321, 141] on select "Choose an option... Pending Applied Excluded (Questions) Excluded (Expired) Exc…" at bounding box center [319, 135] width 57 height 11
select select ""excluded__other_""
click at [291, 130] on select "Choose an option... Pending Applied Excluded (Questions) Excluded (Expired) Exc…" at bounding box center [319, 135] width 57 height 11
click at [328, 170] on select "Choose an option... Pending Applied Excluded (Questions) Excluded (Expired) Exc…" at bounding box center [319, 170] width 57 height 11
select select ""excluded__other_""
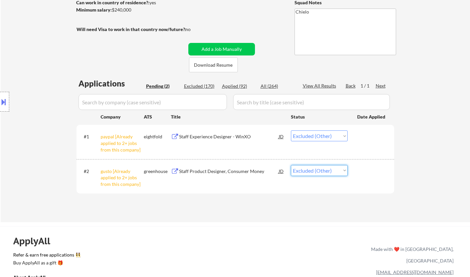
click at [291, 165] on select "Choose an option... Pending Applied Excluded (Questions) Excluded (Expired) Exc…" at bounding box center [319, 170] width 57 height 11
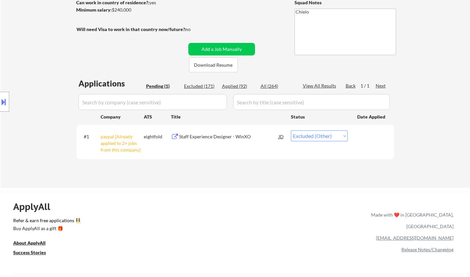
drag, startPoint x: 2, startPoint y: 38, endPoint x: 14, endPoint y: 43, distance: 12.9
click at [4, 38] on div "← Return to /applysquad Mailslurp Inbox Job Search Builder Owen Schebella User …" at bounding box center [236, 57] width 470 height 260
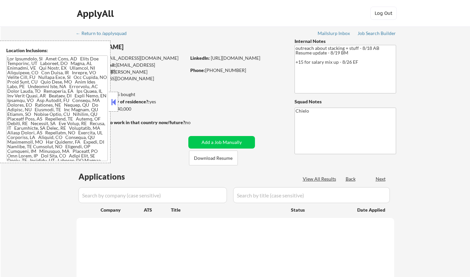
select select ""pending""
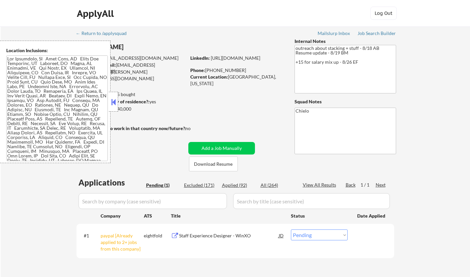
scroll to position [99, 0]
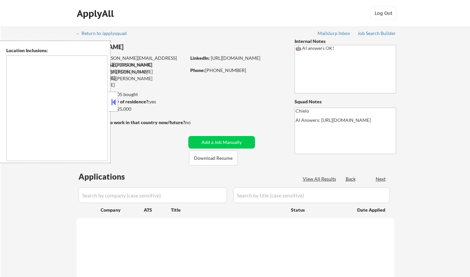
select select ""pending""
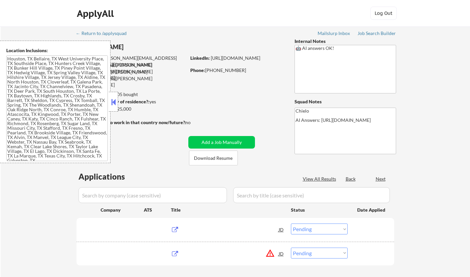
type textarea "[GEOGRAPHIC_DATA], [GEOGRAPHIC_DATA] [GEOGRAPHIC_DATA], [GEOGRAPHIC_DATA] [GEOG…"
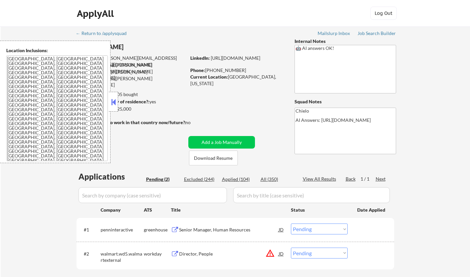
drag, startPoint x: 114, startPoint y: 100, endPoint x: 134, endPoint y: 111, distance: 22.5
click at [114, 100] on button at bounding box center [113, 102] width 7 height 10
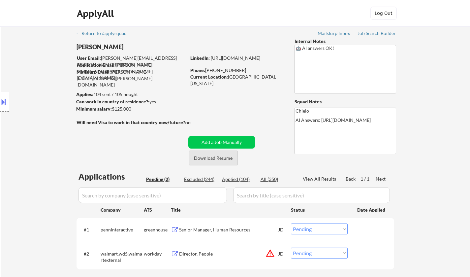
drag, startPoint x: 210, startPoint y: 160, endPoint x: 210, endPoint y: 153, distance: 7.3
click at [210, 158] on button "Download Resume" at bounding box center [213, 158] width 49 height 15
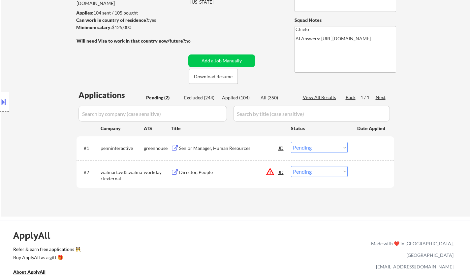
scroll to position [99, 0]
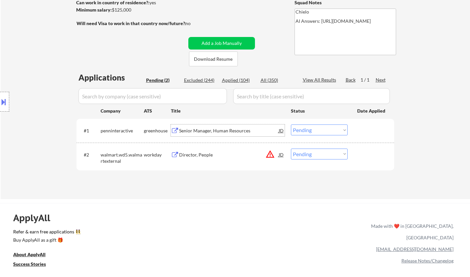
click at [215, 131] on div "Senior Manager, Human Resources" at bounding box center [229, 130] width 100 height 7
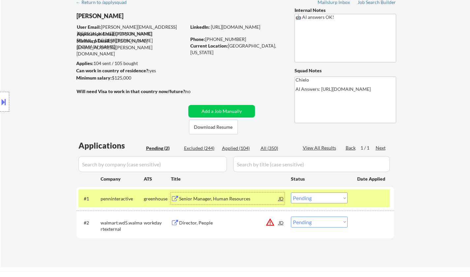
scroll to position [66, 0]
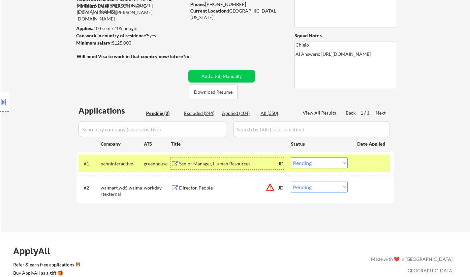
click at [306, 167] on select "Choose an option... Pending Applied Excluded (Questions) Excluded (Expired) Exc…" at bounding box center [319, 162] width 57 height 11
click at [291, 157] on select "Choose an option... Pending Applied Excluded (Questions) Excluded (Expired) Exc…" at bounding box center [319, 162] width 57 height 11
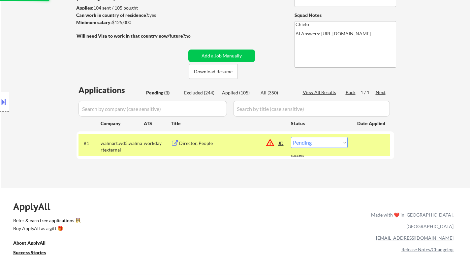
scroll to position [99, 0]
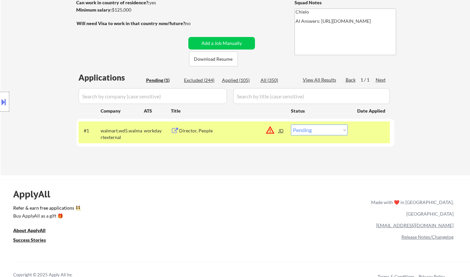
click at [323, 130] on select "Choose an option... Pending Applied Excluded (Questions) Excluded (Expired) Exc…" at bounding box center [319, 129] width 57 height 11
select select ""excluded__location_""
click at [291, 124] on select "Choose an option... Pending Applied Excluded (Questions) Excluded (Expired) Exc…" at bounding box center [319, 129] width 57 height 11
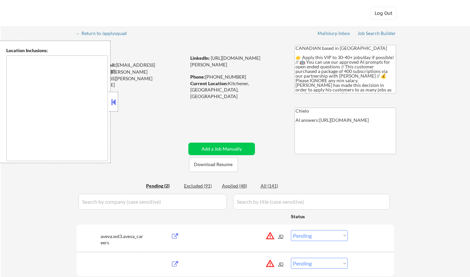
select select ""pending""
